Goal: Find specific page/section: Find specific page/section

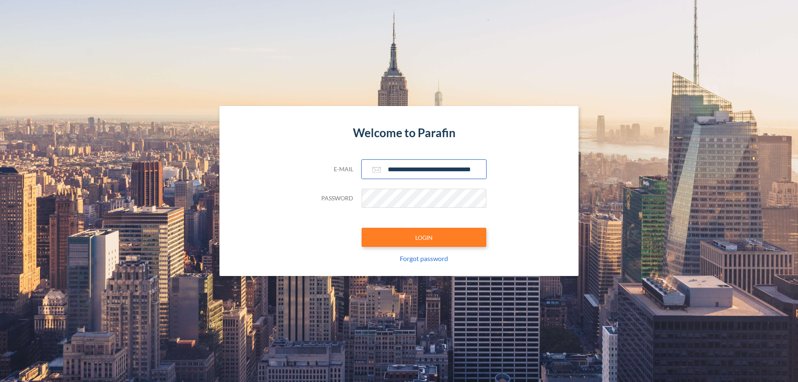
scroll to position [0, 13]
type input "**********"
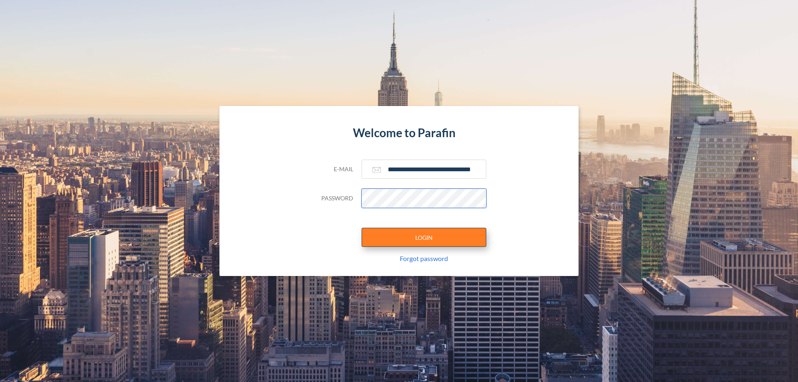
scroll to position [0, 0]
click at [424, 237] on button "LOGIN" at bounding box center [424, 237] width 125 height 19
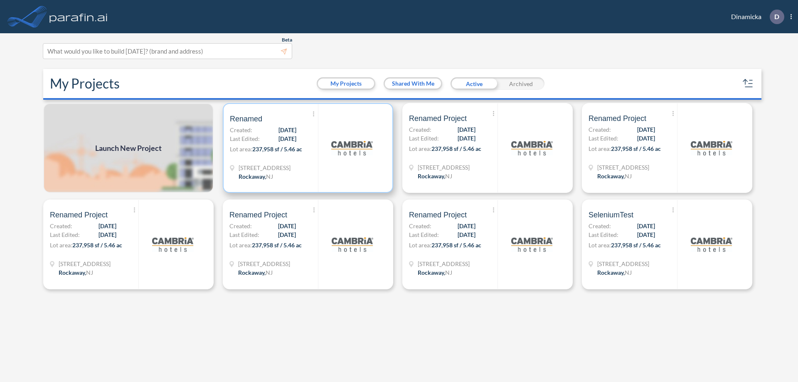
scroll to position [2, 0]
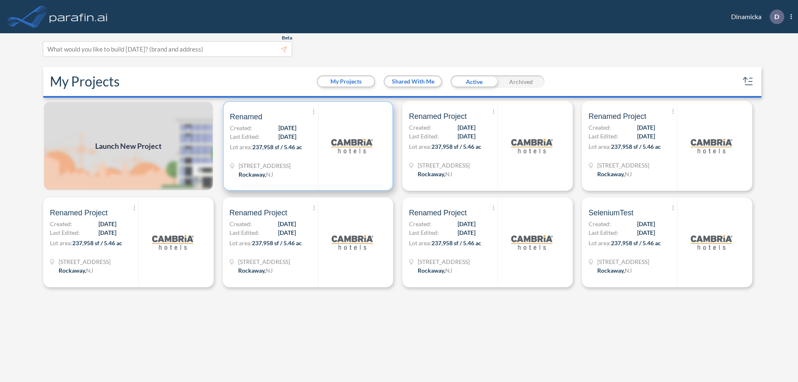
click at [308, 146] on p "Lot area: 237,958 sf / 5.46 ac" at bounding box center [274, 149] width 88 height 12
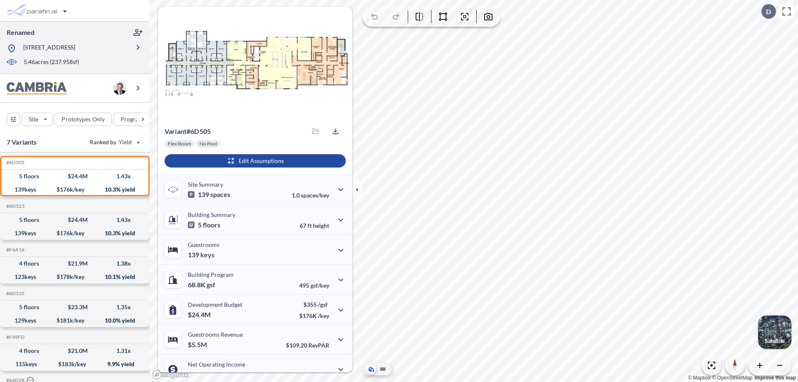
click at [75, 47] on p "[STREET_ADDRESS]" at bounding box center [49, 48] width 52 height 10
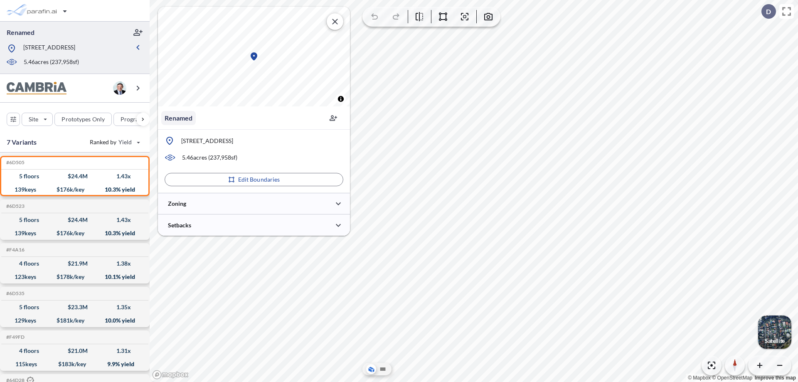
click at [178, 118] on p "Renamed" at bounding box center [179, 118] width 28 height 10
type input "*"
type input "**********"
click at [295, 118] on icon "button" at bounding box center [295, 117] width 8 height 8
